Goal: Check status: Check status

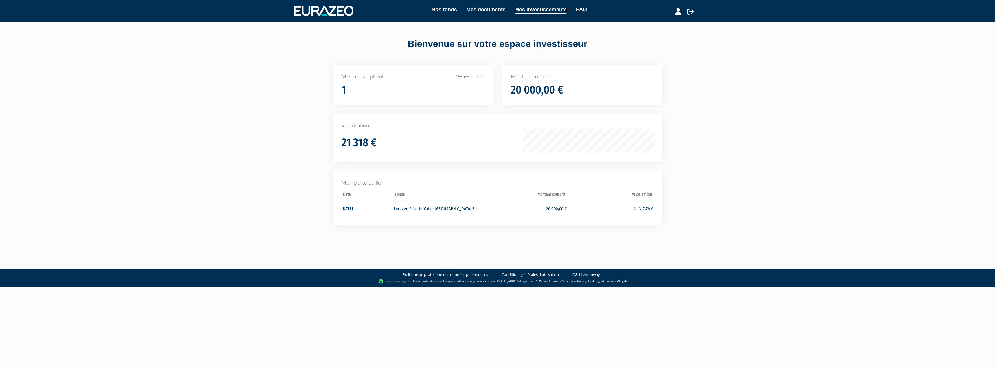
click at [545, 13] on link "Mes investissements" at bounding box center [541, 9] width 52 height 8
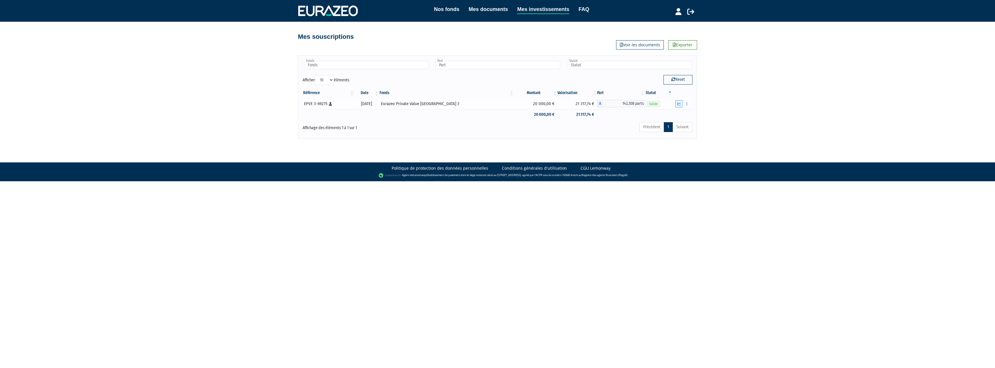
click at [677, 103] on button "button" at bounding box center [679, 103] width 7 height 7
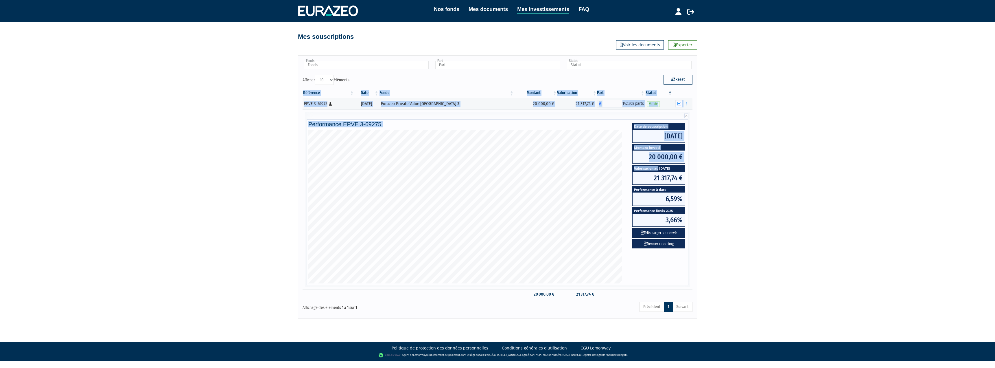
drag, startPoint x: 658, startPoint y: 170, endPoint x: 713, endPoint y: 178, distance: 55.8
click at [713, 177] on div "Nos fonds Mes documents Mes investissements FAQ Déconnexion Nos fonds Mes docum…" at bounding box center [497, 159] width 995 height 319
click at [759, 183] on div "Nos fonds Mes documents Mes investissements FAQ Déconnexion Nos fonds Mes docum…" at bounding box center [497, 159] width 995 height 319
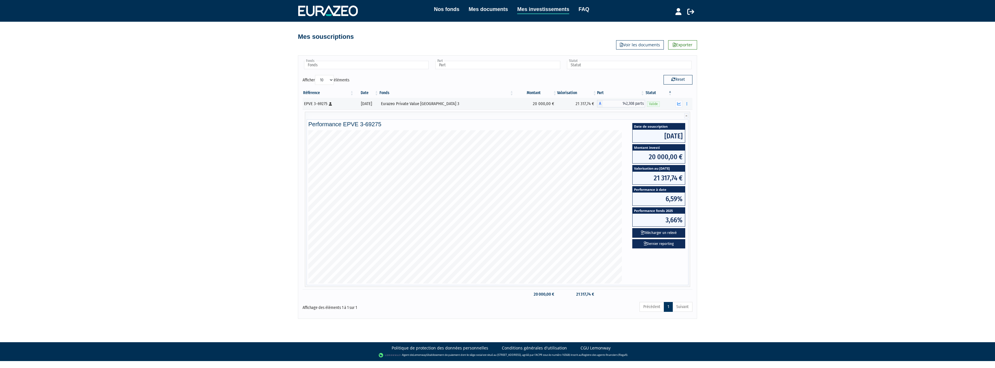
drag, startPoint x: 630, startPoint y: 124, endPoint x: 731, endPoint y: 237, distance: 151.6
click at [688, 238] on div "Performance EPVE 3-69275 Date de souscription 05/08/2024 Montant investi 20 000…" at bounding box center [498, 202] width 382 height 166
click at [746, 231] on div "Nos fonds Mes documents Mes investissements FAQ Déconnexion Nos fonds Mes docum…" at bounding box center [497, 159] width 995 height 319
drag, startPoint x: 654, startPoint y: 176, endPoint x: 688, endPoint y: 182, distance: 34.6
click at [688, 182] on div "Date de souscription 05/08/2024 Montant investi 20 000,00 € Valorisation au 22/…" at bounding box center [659, 189] width 65 height 119
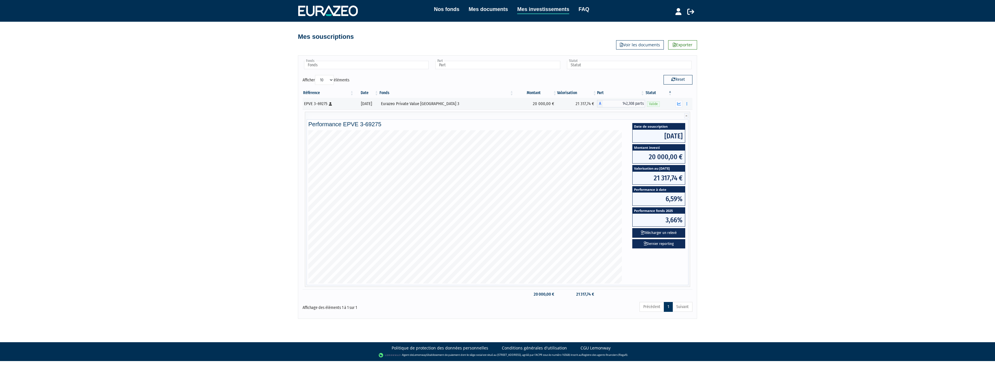
click at [740, 180] on div "Nos fonds Mes documents Mes investissements FAQ Déconnexion Nos fonds Mes docum…" at bounding box center [497, 159] width 995 height 319
click at [196, 174] on div "Nos fonds Mes documents Mes investissements FAQ Déconnexion Nos fonds Mes docum…" at bounding box center [497, 159] width 995 height 319
